Goal: Check status: Check status

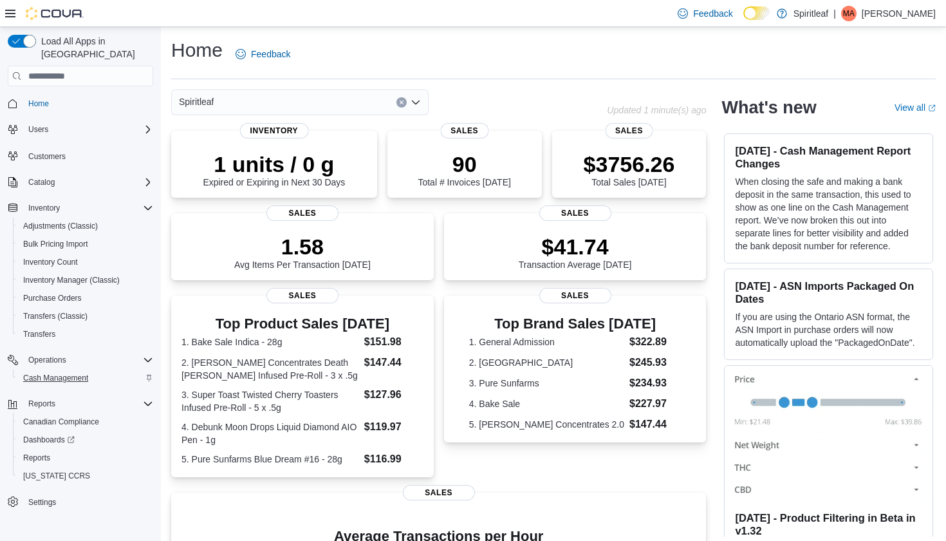
click at [68, 373] on span "Cash Management" at bounding box center [55, 378] width 65 height 10
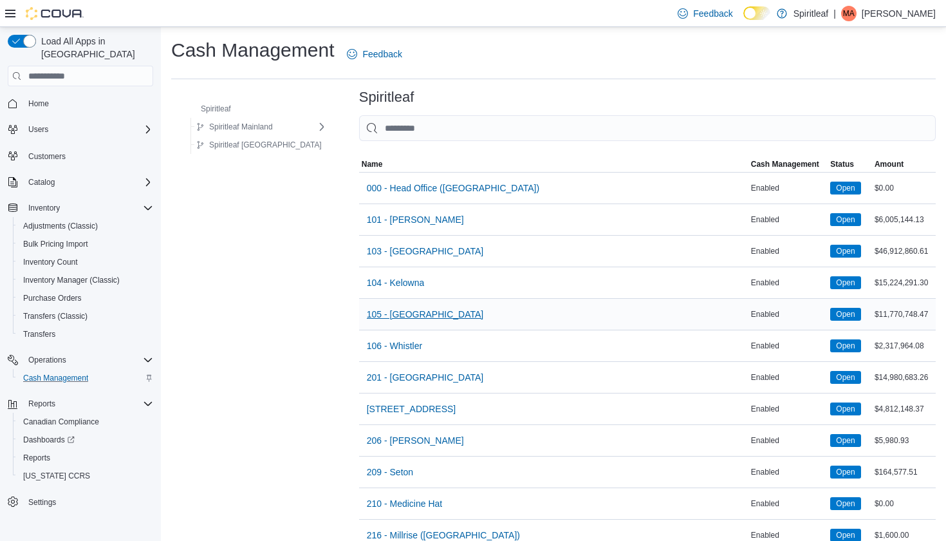
click at [390, 315] on span "105 - [GEOGRAPHIC_DATA]" at bounding box center [425, 314] width 117 height 13
click at [387, 219] on button "101 - [PERSON_NAME]" at bounding box center [415, 220] width 107 height 26
click at [383, 283] on span "104 - Kelowna" at bounding box center [396, 282] width 58 height 13
click at [387, 277] on span "104 - Kelowna" at bounding box center [396, 282] width 58 height 13
